Goal: Find contact information: Find contact information

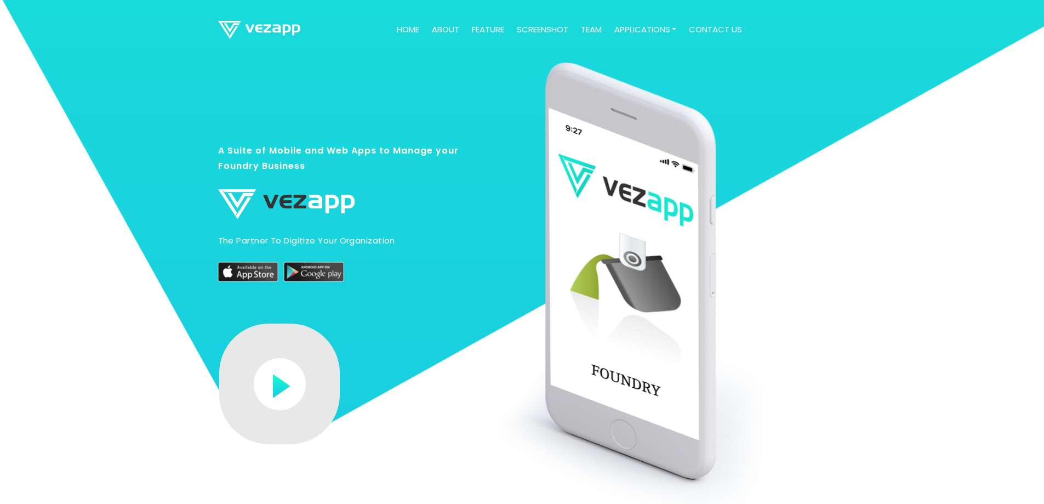
click at [705, 28] on link "contact us" at bounding box center [716, 29] width 62 height 21
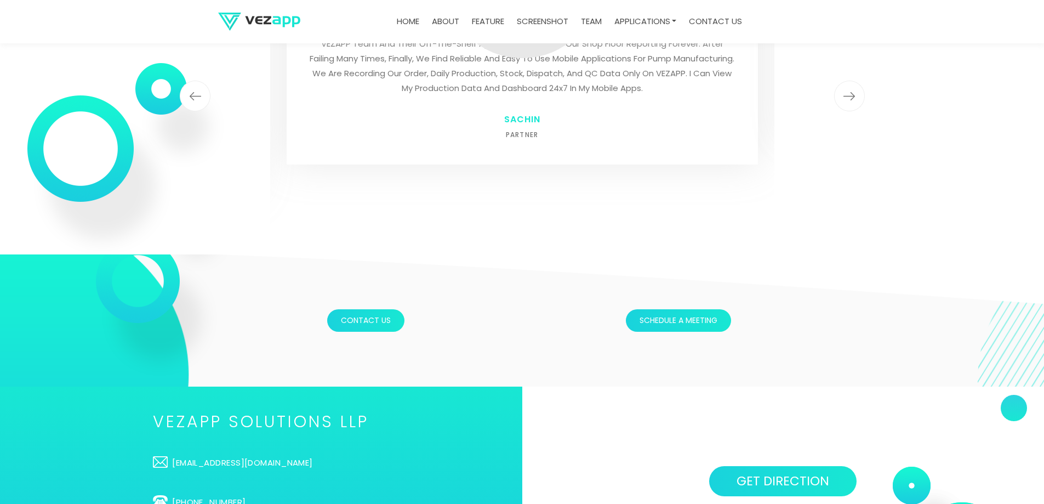
scroll to position [3609, 0]
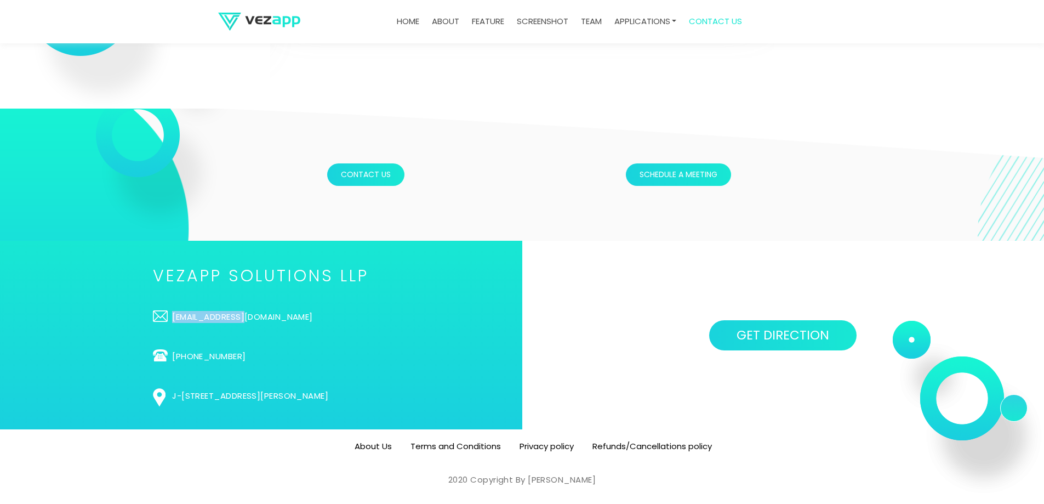
drag, startPoint x: 156, startPoint y: 315, endPoint x: 101, endPoint y: 317, distance: 54.9
click at [153, 317] on ul "VEZAPP SOLUTIONS LLP [EMAIL_ADDRESS][DOMAIN_NAME] [PHONE_NUMBER] [STREET_ADDRES…" at bounding box center [261, 335] width 216 height 134
copy link "[EMAIL_ADDRESS][DOMAIN_NAME]"
copy li "[EMAIL_ADDRESS][DOMAIN_NAME]"
drag, startPoint x: 198, startPoint y: 310, endPoint x: 95, endPoint y: 312, distance: 103.1
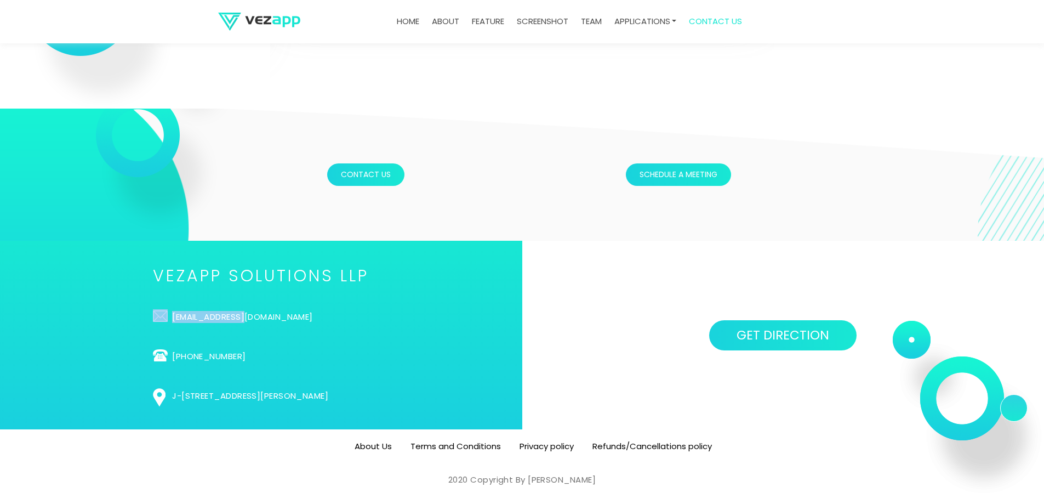
click at [153, 312] on ul "VEZAPP SOLUTIONS LLP [EMAIL_ADDRESS][DOMAIN_NAME] [PHONE_NUMBER] [STREET_ADDRES…" at bounding box center [261, 335] width 216 height 134
drag, startPoint x: 118, startPoint y: 342, endPoint x: 194, endPoint y: 349, distance: 76.5
click at [194, 349] on ul "VEZAPP SOLUTIONS LLP [EMAIL_ADDRESS][DOMAIN_NAME] [PHONE_NUMBER] [STREET_ADDRES…" at bounding box center [261, 335] width 216 height 134
copy link "-9824247774"
click at [82, 411] on div "VEZAPP SOLUTIONS LLP [EMAIL_ADDRESS][DOMAIN_NAME] [PHONE_NUMBER] [STREET_ADDRES…" at bounding box center [261, 335] width 522 height 189
